Goal: Transaction & Acquisition: Purchase product/service

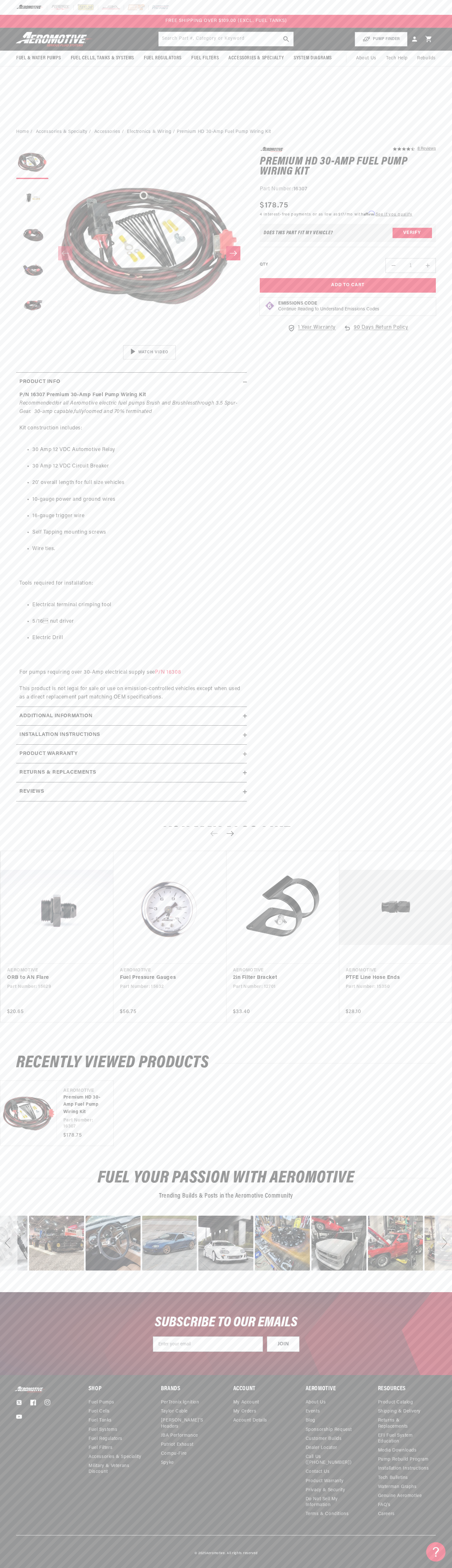
click at [121, 9] on div at bounding box center [226, 7] width 452 height 15
click at [429, 1261] on div "image number 13" at bounding box center [451, 1243] width 55 height 55
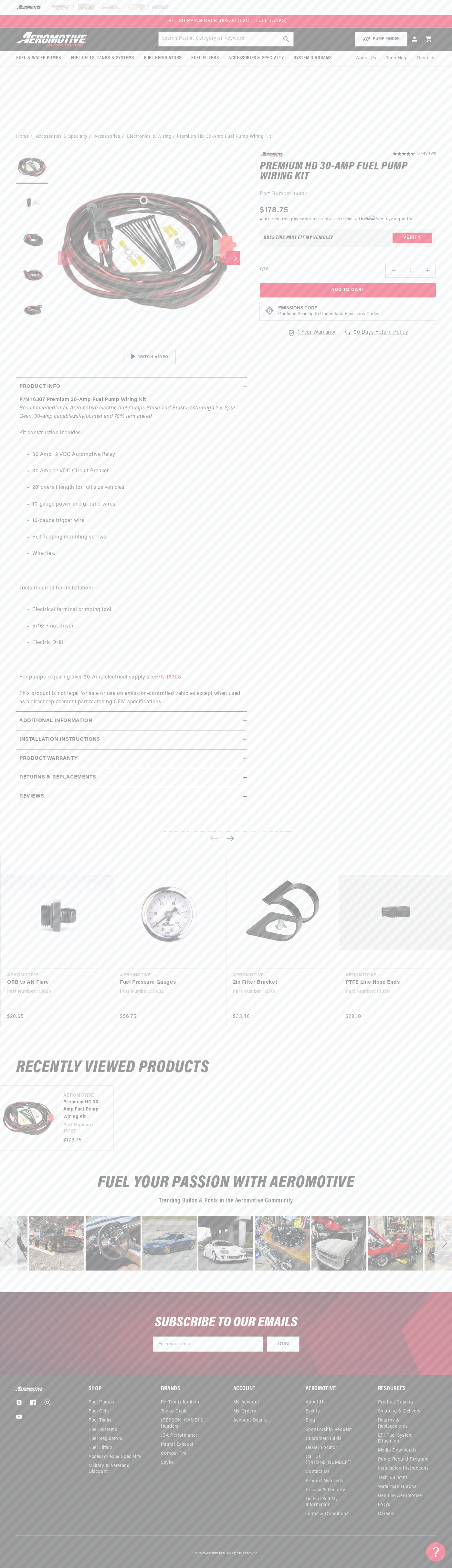
click at [209, 1563] on html "Skip to content Your cart Your cart is empty Loading... You may also like Subto…" at bounding box center [226, 784] width 452 height 1568
click at [30, 1264] on div "image number 6" at bounding box center [57, 1243] width 55 height 55
